Goal: Task Accomplishment & Management: Complete application form

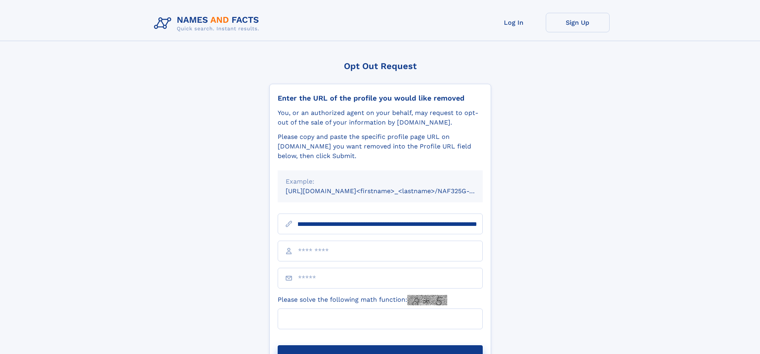
scroll to position [0, 98]
type input "**********"
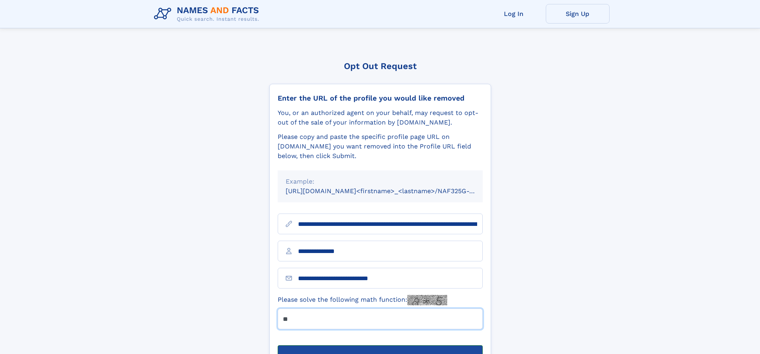
type input "**"
click at [380, 345] on button "Submit Opt Out Request" at bounding box center [380, 358] width 205 height 26
